Goal: Find contact information: Obtain details needed to contact an individual or organization

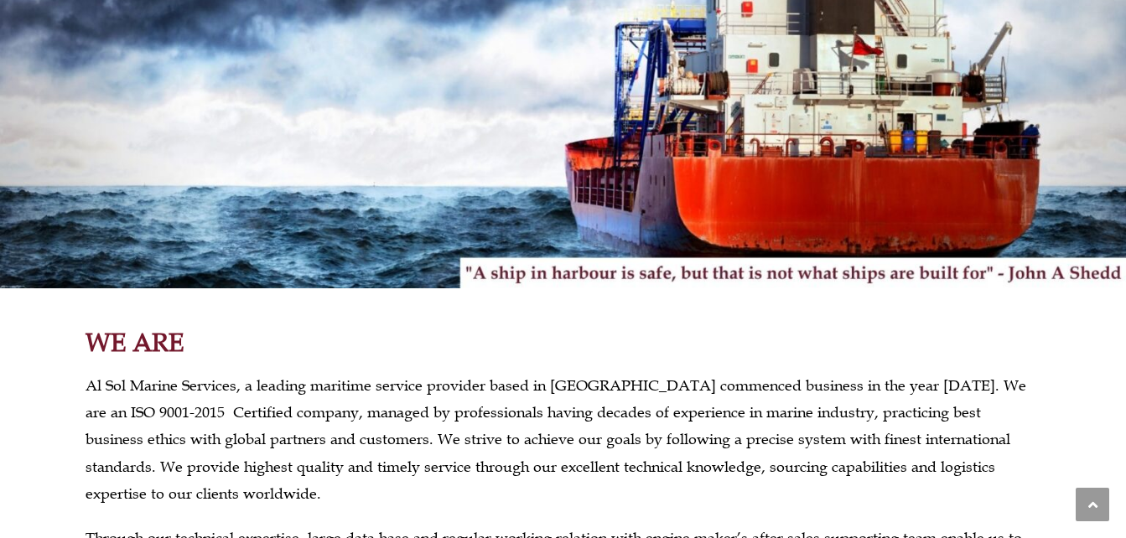
scroll to position [436, 0]
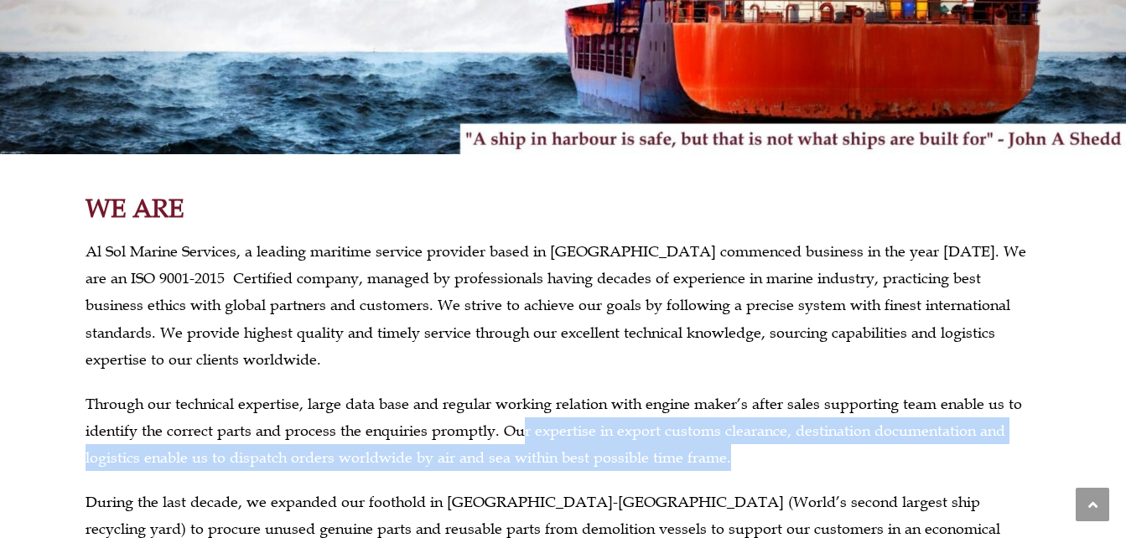
drag, startPoint x: 514, startPoint y: 401, endPoint x: 729, endPoint y: 434, distance: 217.1
click at [729, 434] on p "Through our technical expertise, large data base and regular working relation w…" at bounding box center [564, 431] width 956 height 81
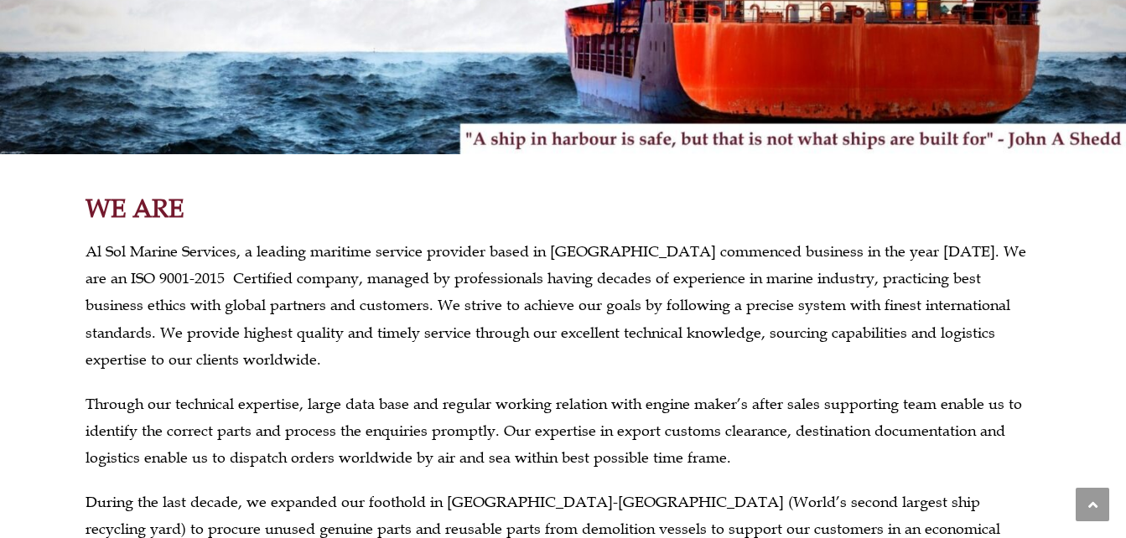
drag, startPoint x: 729, startPoint y: 434, endPoint x: 631, endPoint y: 354, distance: 125.7
click at [631, 354] on div "Al Sol Marine Services, a leading maritime service provider based in [GEOGRAPHI…" at bounding box center [564, 418] width 956 height 360
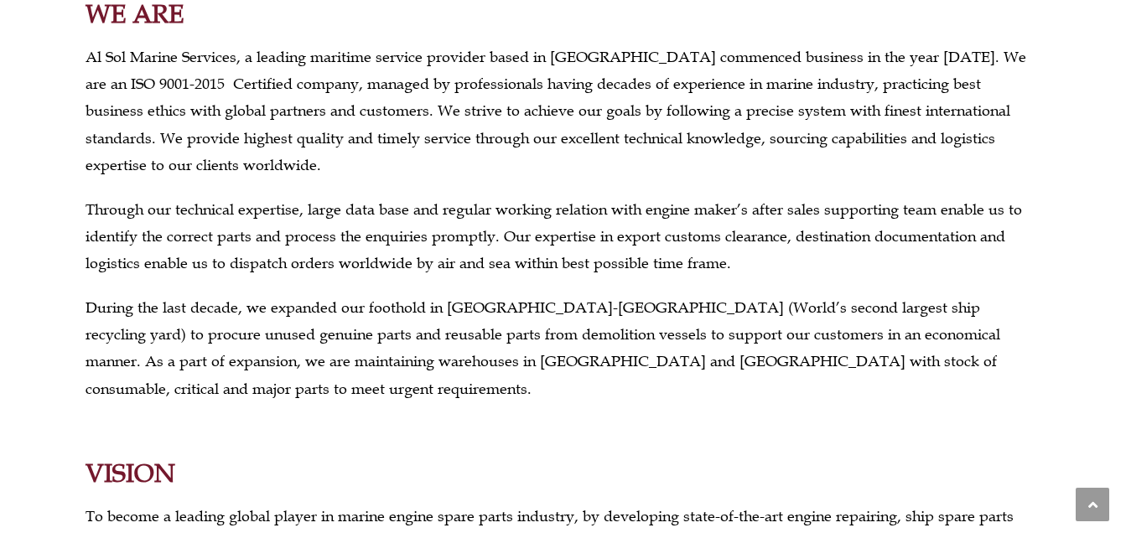
scroll to position [637, 0]
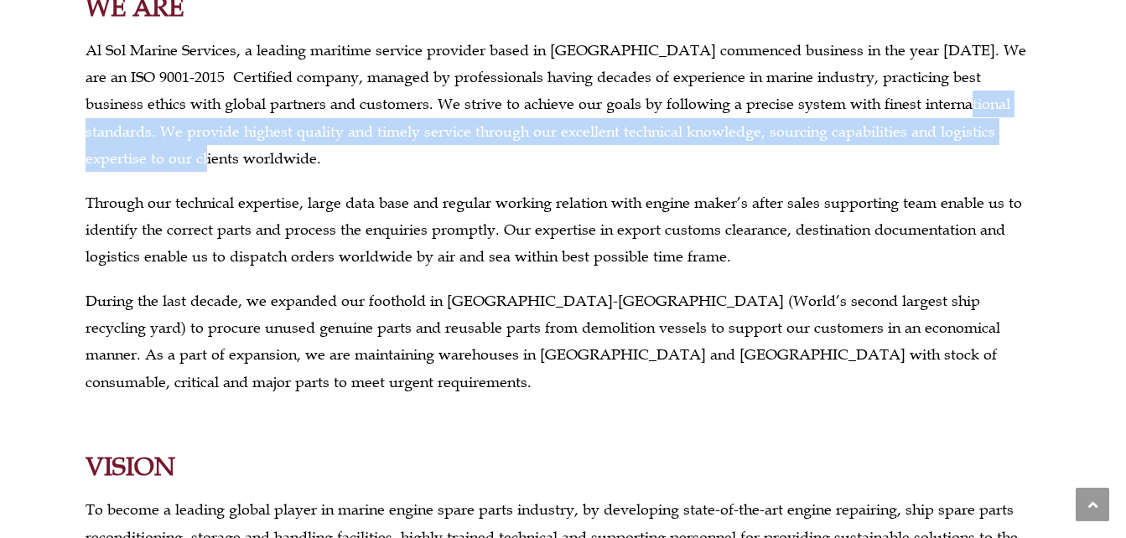
drag, startPoint x: 883, startPoint y: 96, endPoint x: 1044, endPoint y: 137, distance: 166.0
click at [1044, 137] on section "WE ARE Al Sol Marine Services, a leading maritime service provider based in [GE…" at bounding box center [563, 204] width 1006 height 418
copy p ". We provide highest quality and timely service through our excellent technical…"
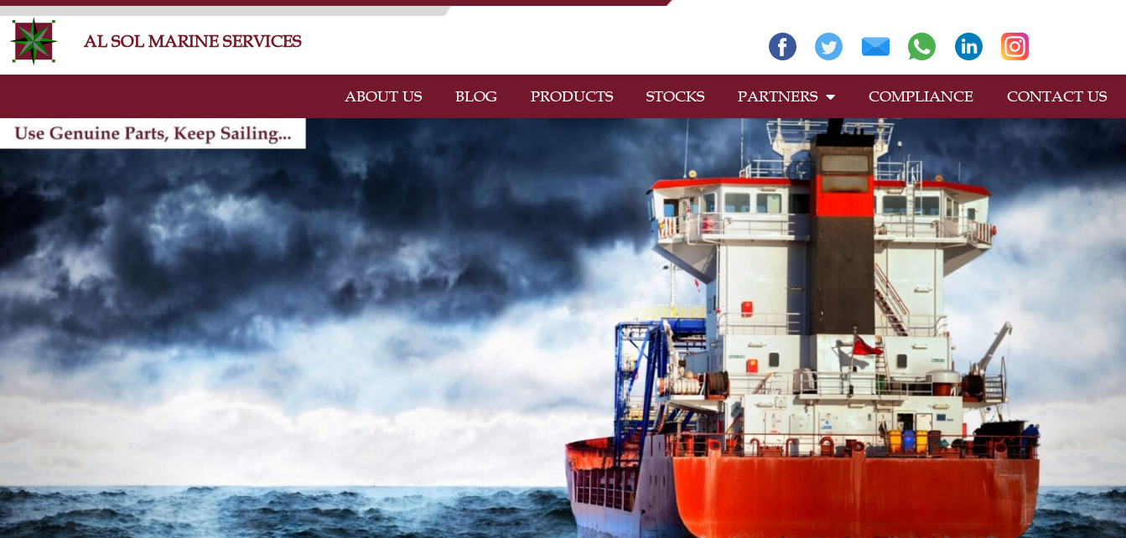
scroll to position [0, 0]
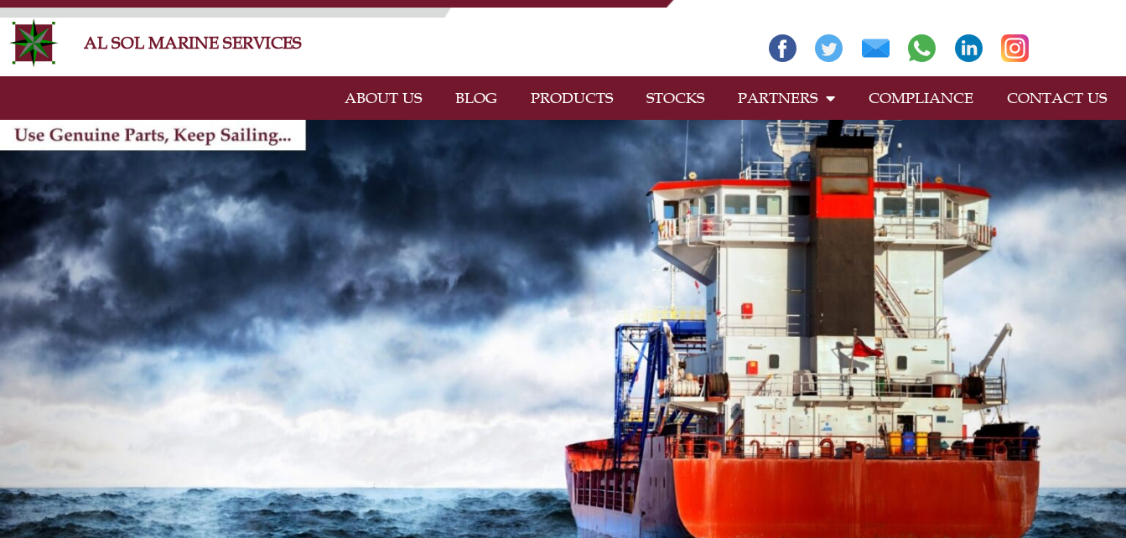
click at [1088, 91] on link "CONTACT US" at bounding box center [1056, 98] width 133 height 39
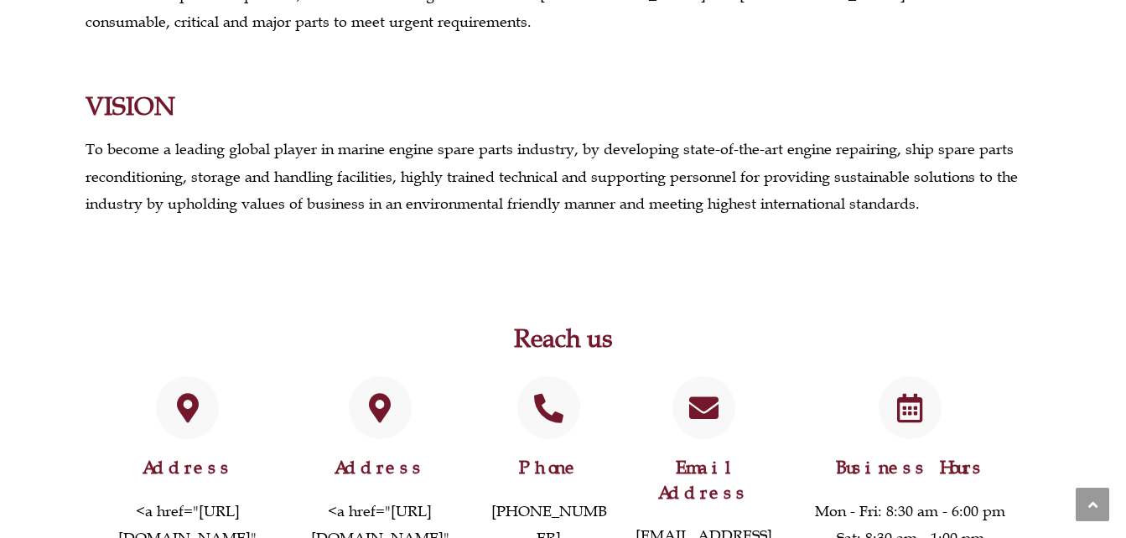
scroll to position [1040, 0]
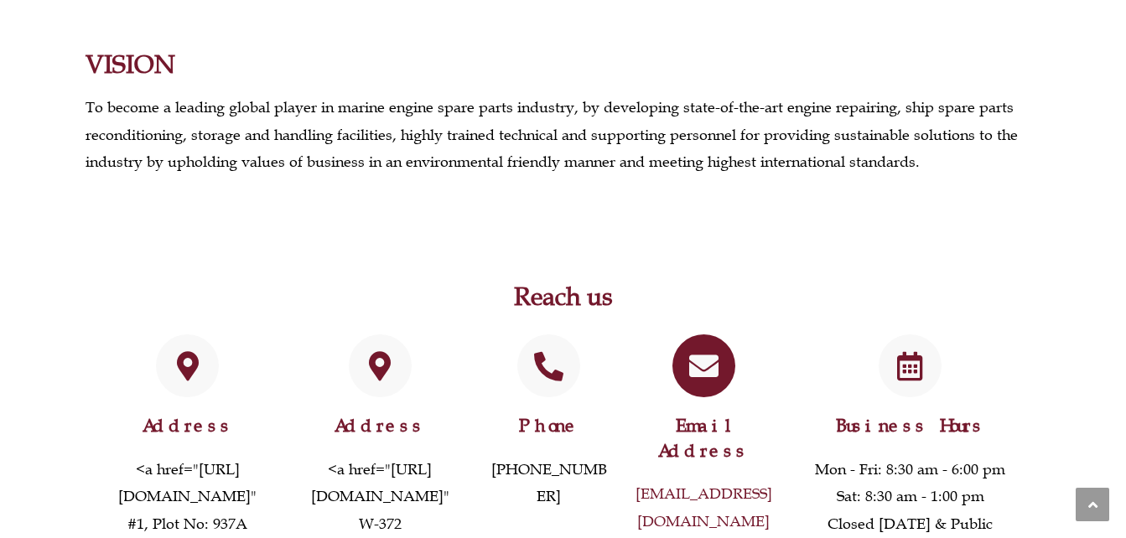
click at [767, 485] on link "[EMAIL_ADDRESS][DOMAIN_NAME]" at bounding box center [704, 507] width 137 height 45
drag, startPoint x: 779, startPoint y: 411, endPoint x: 630, endPoint y: 417, distance: 149.4
click at [630, 480] on p "[EMAIL_ADDRESS][DOMAIN_NAME]" at bounding box center [704, 507] width 152 height 55
copy link "[EMAIL_ADDRESS][DOMAIN_NAME]"
